Goal: Task Accomplishment & Management: Use online tool/utility

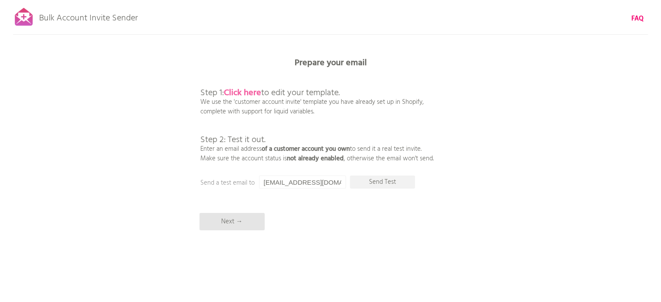
click at [249, 93] on b "Click here" at bounding box center [242, 93] width 37 height 14
click at [266, 182] on input "[EMAIL_ADDRESS][DOMAIN_NAME]" at bounding box center [302, 182] width 87 height 13
type input "zackarias@biofusion.co"
click at [379, 180] on p "Send Test" at bounding box center [382, 182] width 65 height 13
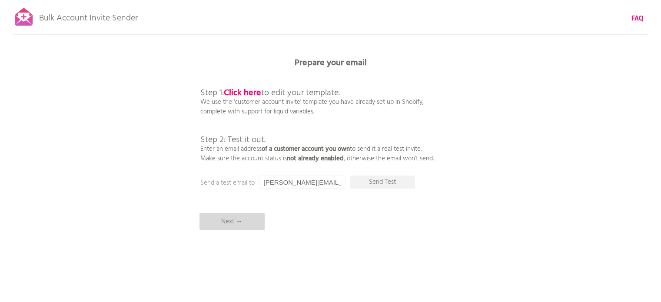
click at [256, 220] on p "Next →" at bounding box center [231, 221] width 65 height 17
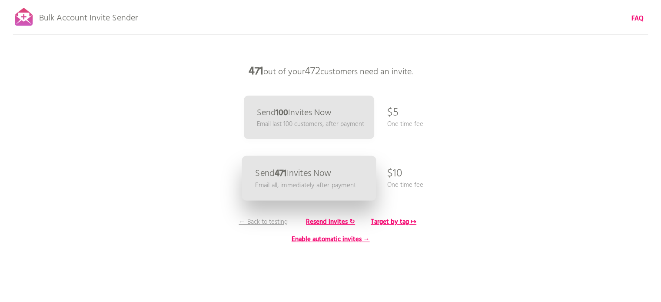
click at [345, 169] on link "Send 471 Invites Now Email all, immediately after payment" at bounding box center [309, 178] width 134 height 45
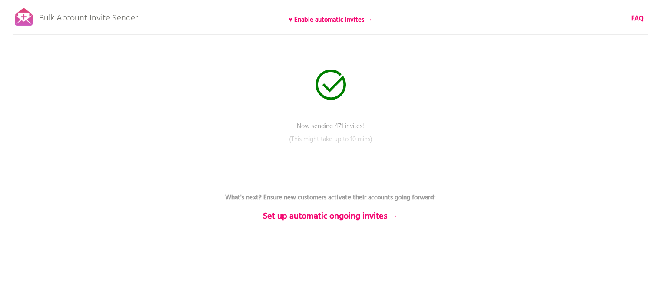
click at [498, 194] on div "Bulk Account Invite Sender ♥ Enable automatic invites → FAQ Now sending 471 inv…" at bounding box center [330, 152] width 661 height 304
